Goal: Task Accomplishment & Management: Complete application form

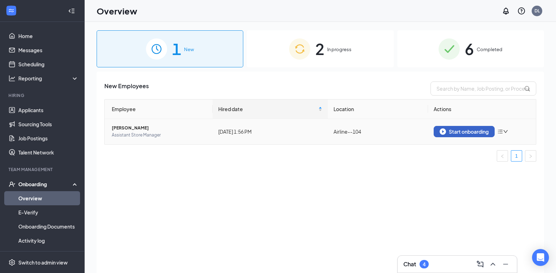
click at [463, 134] on div "Start onboarding" at bounding box center [464, 131] width 49 height 6
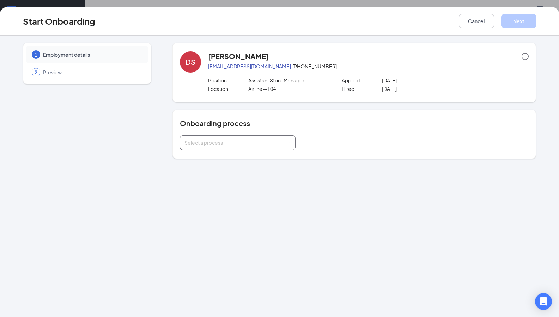
click at [270, 144] on div "Select a process" at bounding box center [235, 142] width 103 height 7
click at [214, 160] on span "Smoothie King Onboarding" at bounding box center [214, 157] width 63 height 6
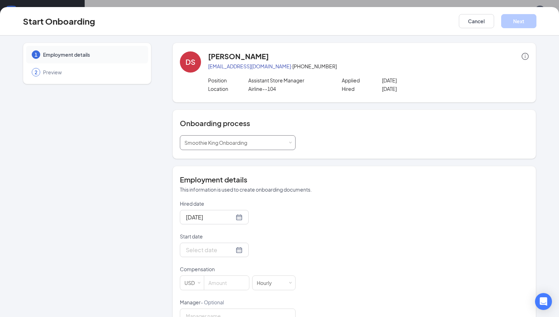
scroll to position [71, 0]
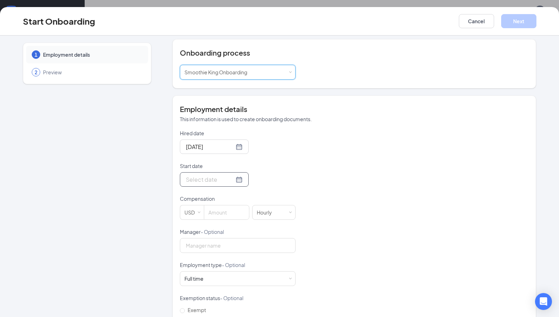
click at [203, 183] on input "Start date" at bounding box center [210, 179] width 48 height 9
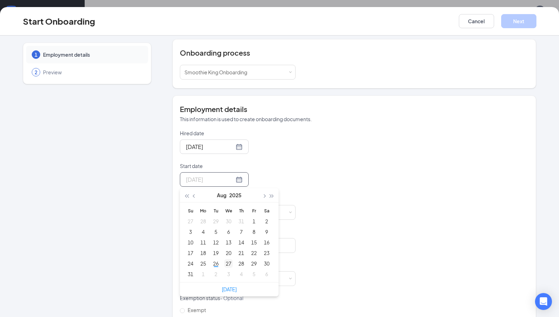
click at [224, 263] on div "27" at bounding box center [228, 264] width 8 height 8
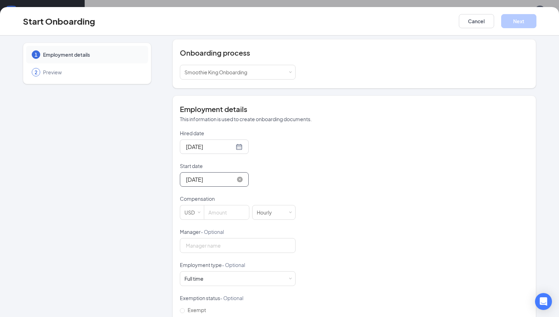
click at [192, 182] on input "[DATE]" at bounding box center [210, 179] width 48 height 9
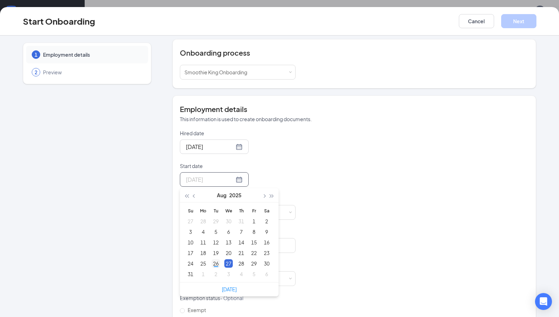
type input "[DATE]"
click at [212, 264] on div "26" at bounding box center [216, 264] width 8 height 8
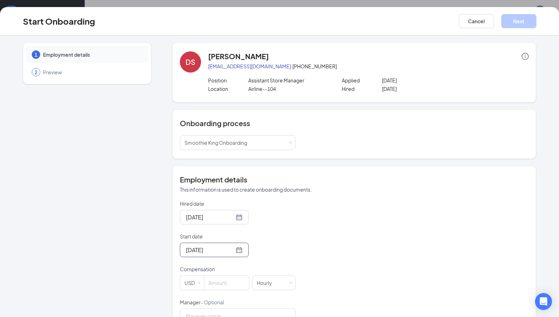
scroll to position [129, 0]
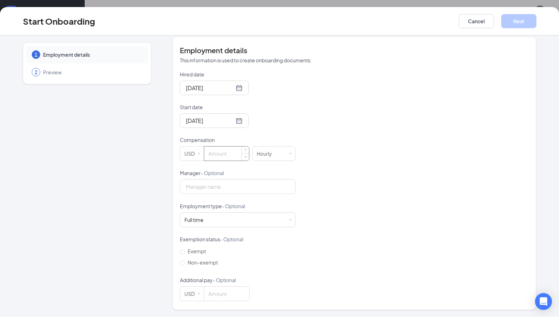
drag, startPoint x: 225, startPoint y: 158, endPoint x: 236, endPoint y: 158, distance: 11.3
click at [225, 158] on input at bounding box center [226, 154] width 45 height 14
type input "12"
click at [228, 185] on input "Manager - Optional" at bounding box center [238, 186] width 116 height 15
type input "[PERSON_NAME]"
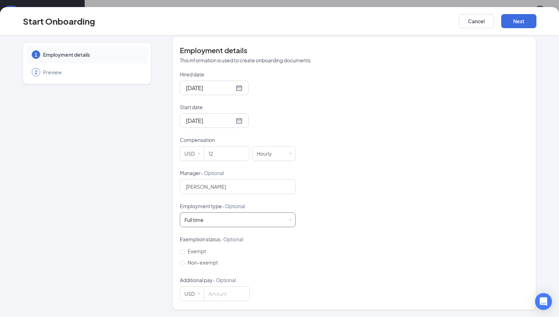
click at [212, 216] on div "Full time Works 30+ hours per week and is reasonably expected to work" at bounding box center [237, 220] width 106 height 14
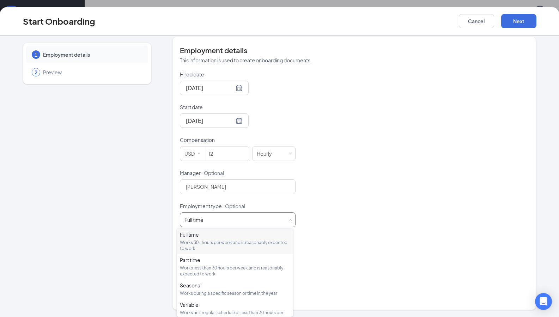
click at [215, 247] on div "Works 30+ hours per week and is reasonably expected to work" at bounding box center [235, 246] width 110 height 12
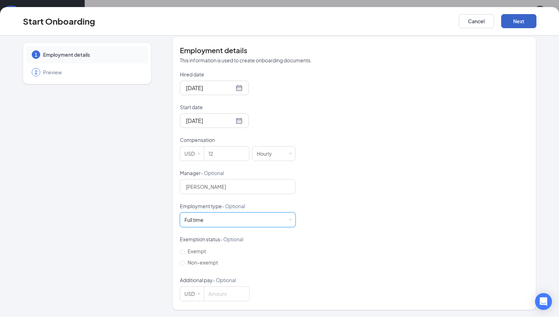
click at [522, 24] on button "Next" at bounding box center [518, 21] width 35 height 14
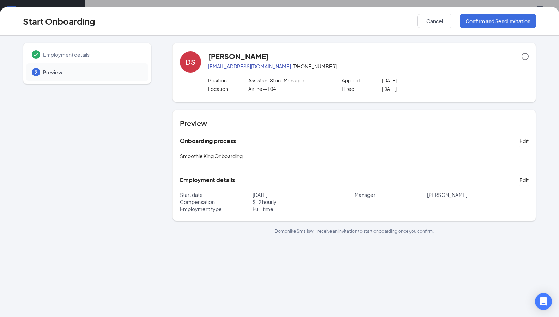
scroll to position [0, 0]
click at [507, 20] on button "Confirm and Send Invitation" at bounding box center [497, 21] width 77 height 14
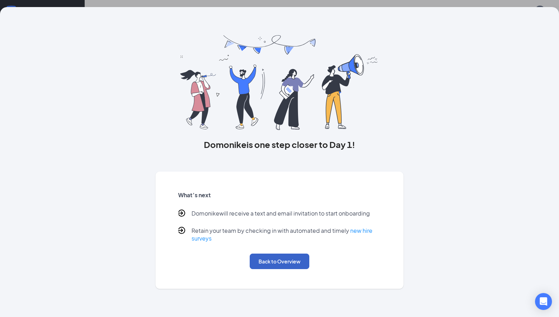
click at [299, 264] on button "Back to Overview" at bounding box center [280, 262] width 60 height 16
